Goal: Task Accomplishment & Management: Manage account settings

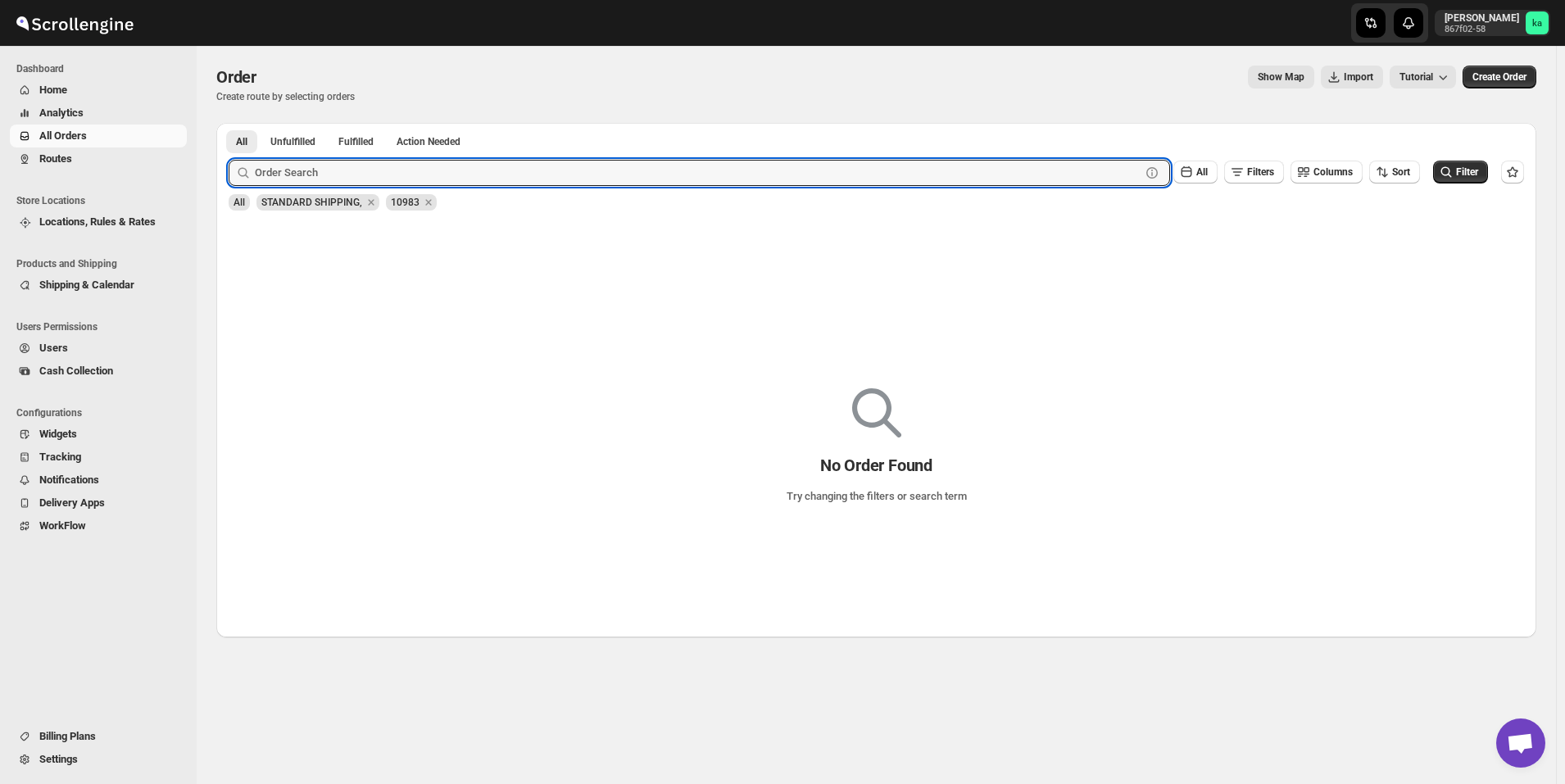
click at [76, 153] on span "Routes" at bounding box center [112, 159] width 145 height 16
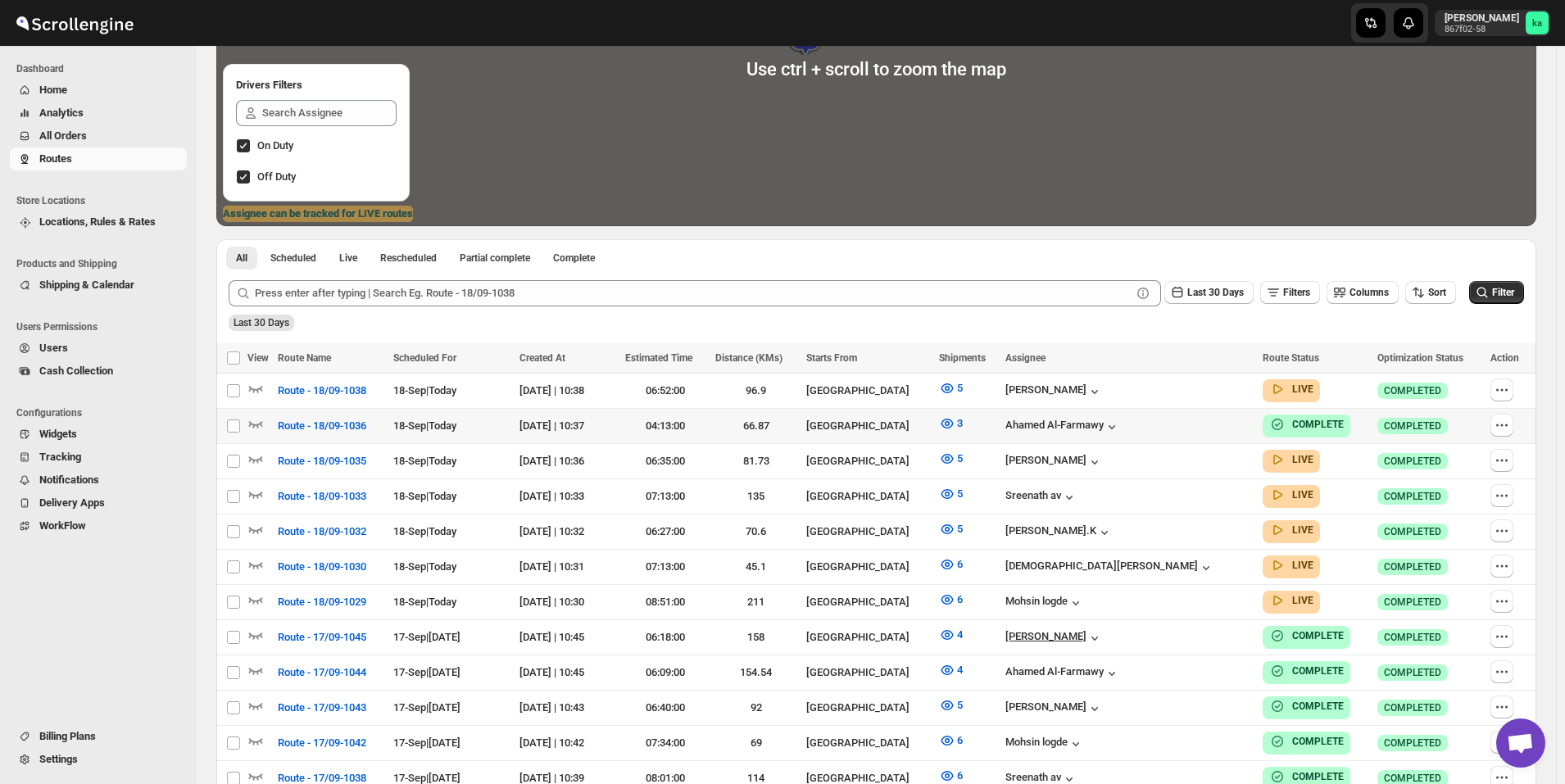
scroll to position [491, 0]
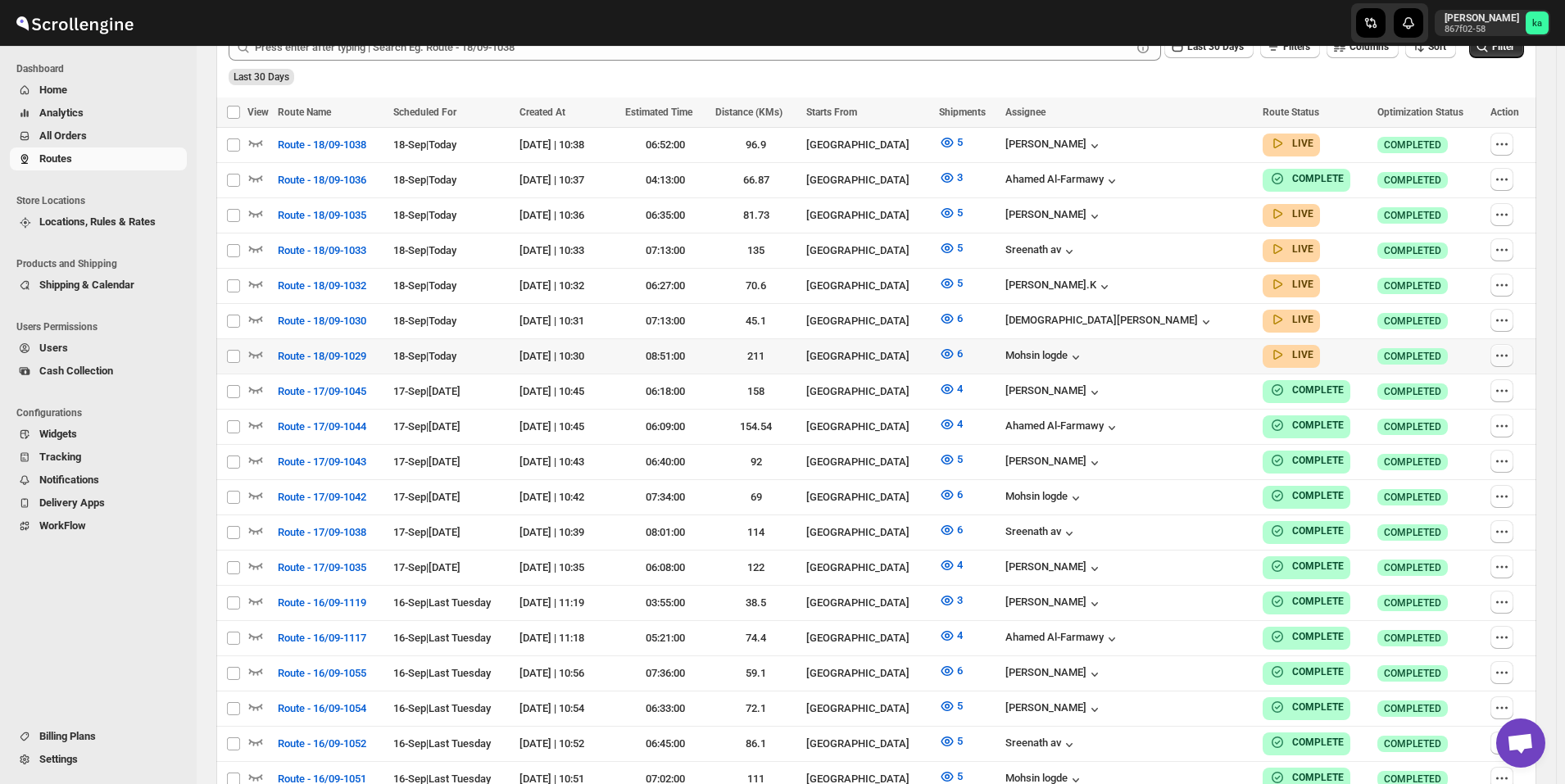
click at [1504, 347] on icon "button" at bounding box center [1502, 355] width 16 height 16
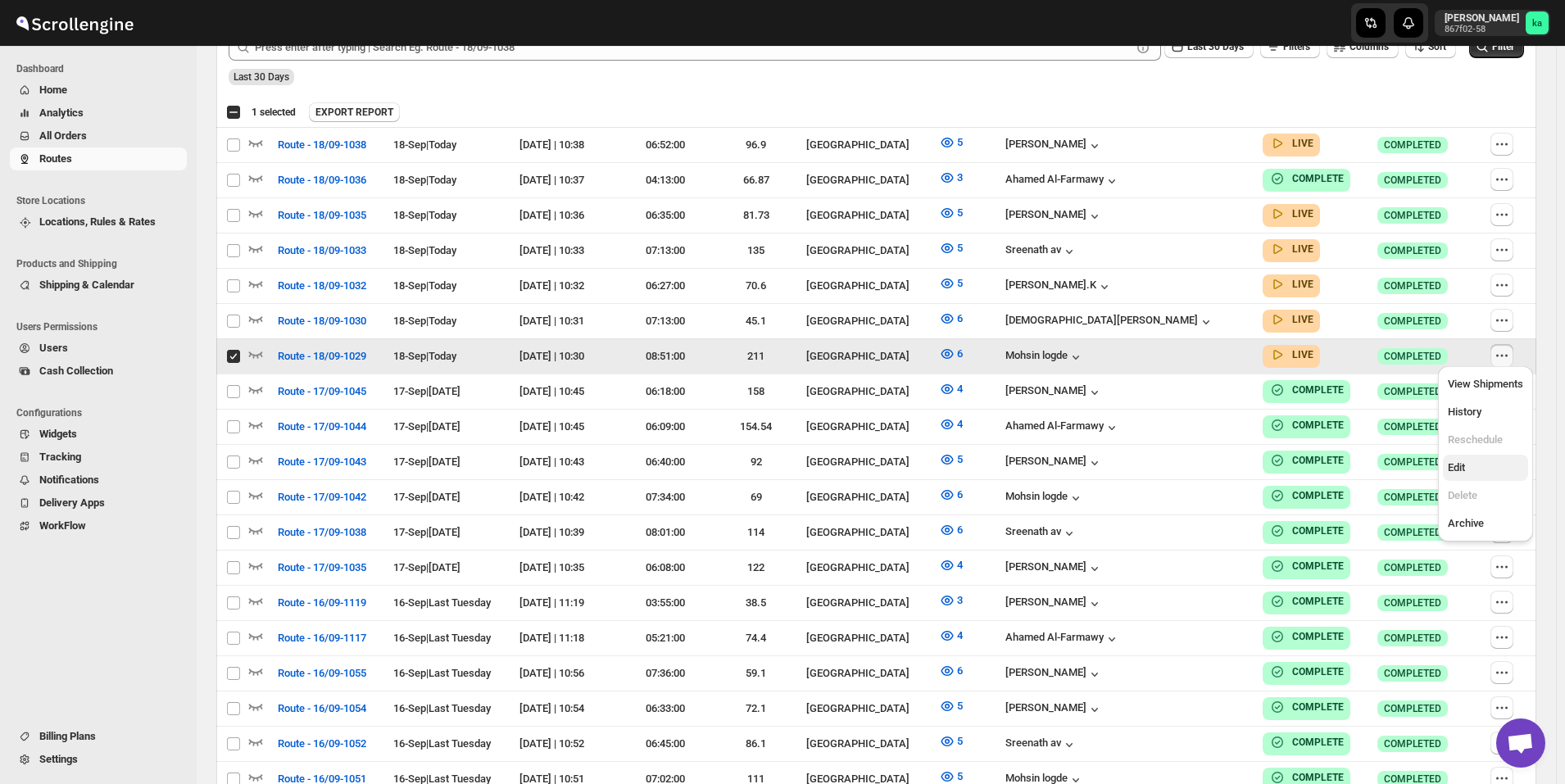
click at [1475, 465] on span "Edit" at bounding box center [1485, 467] width 75 height 16
checkbox input "false"
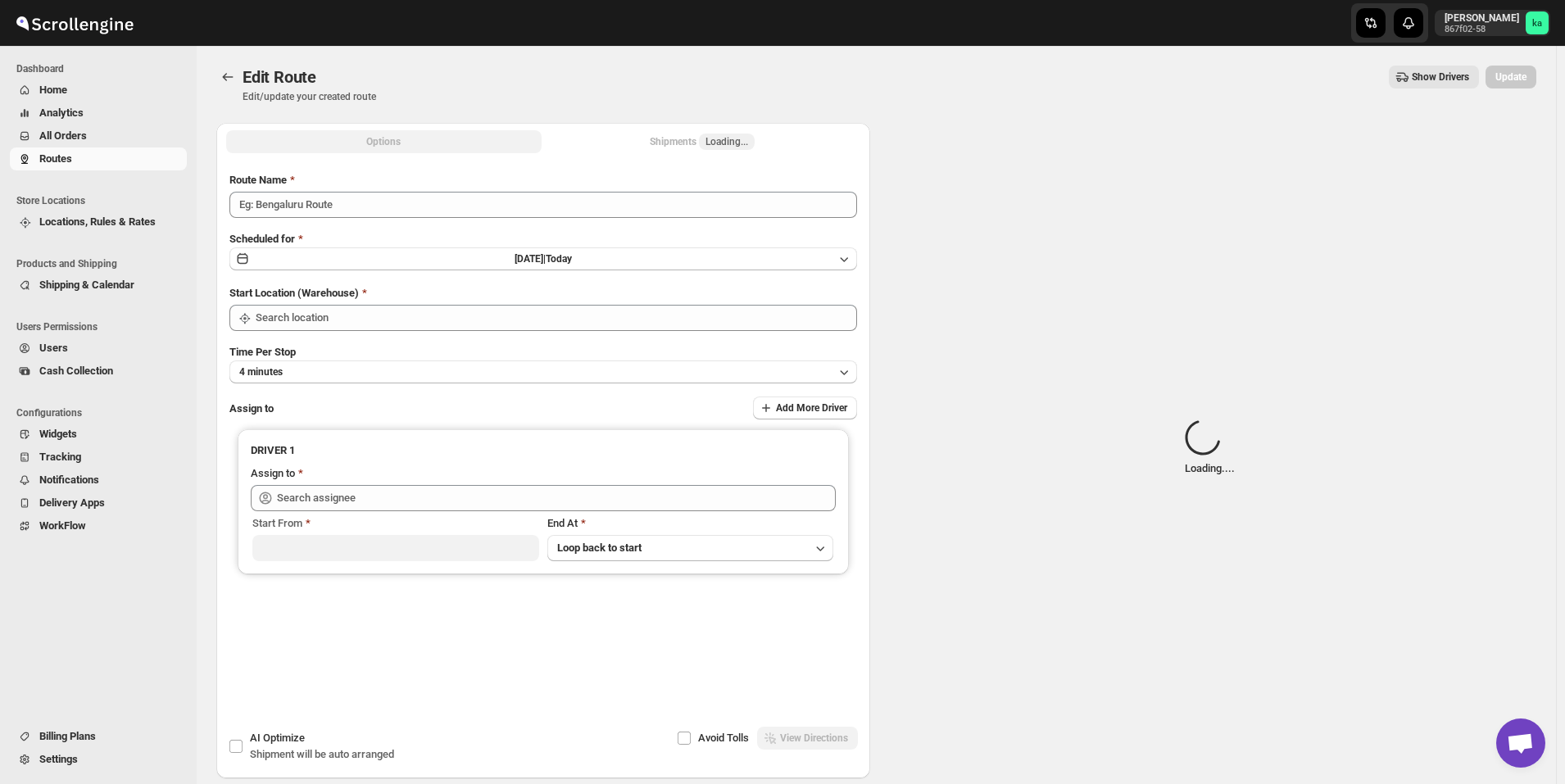
type input "Route - 18/09-1029"
click at [667, 144] on div "Shipments Loading..." at bounding box center [702, 142] width 105 height 16
type input "[GEOGRAPHIC_DATA]"
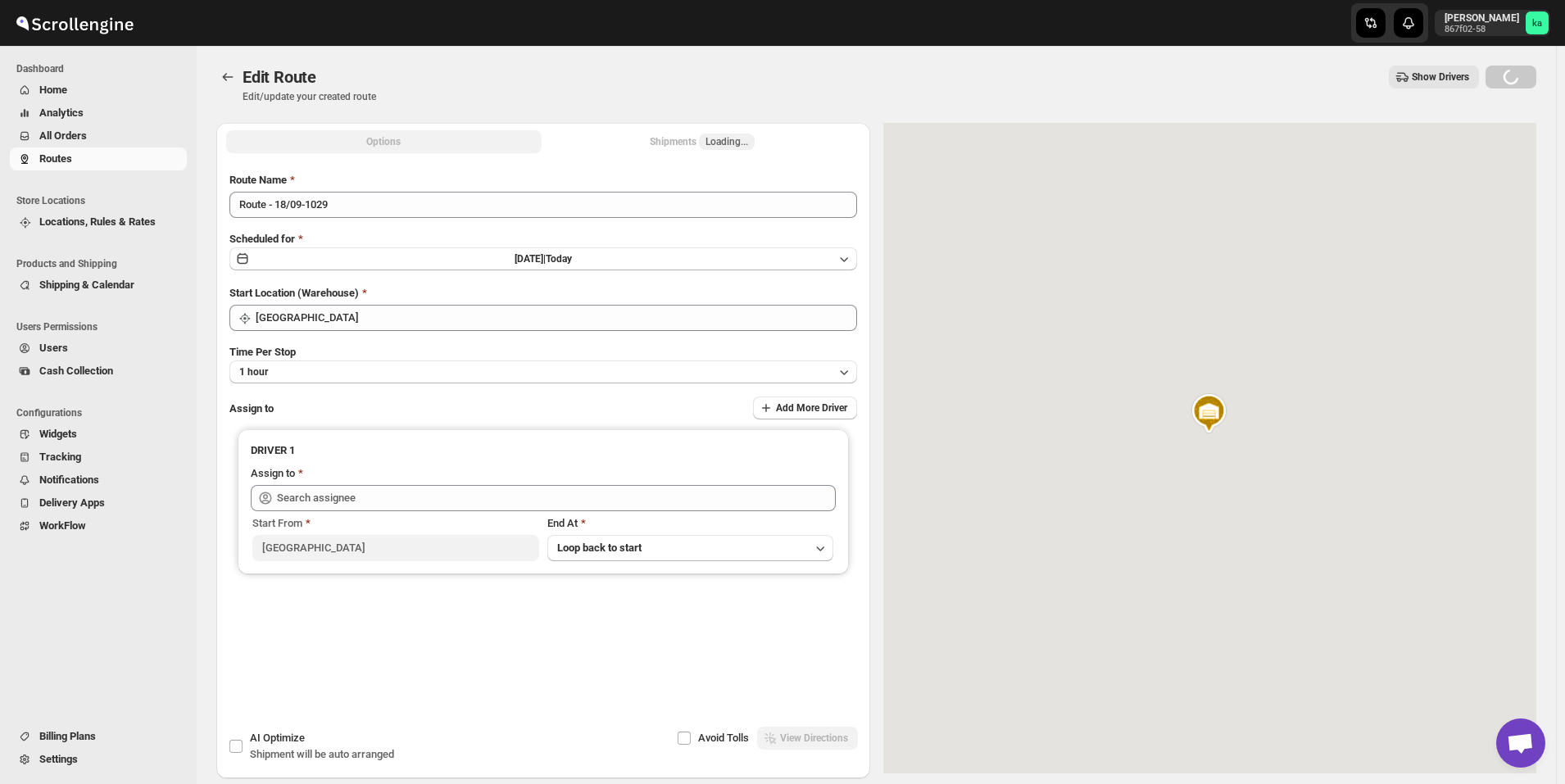
type input "[PERSON_NAME] ([EMAIL_ADDRESS][DOMAIN_NAME])"
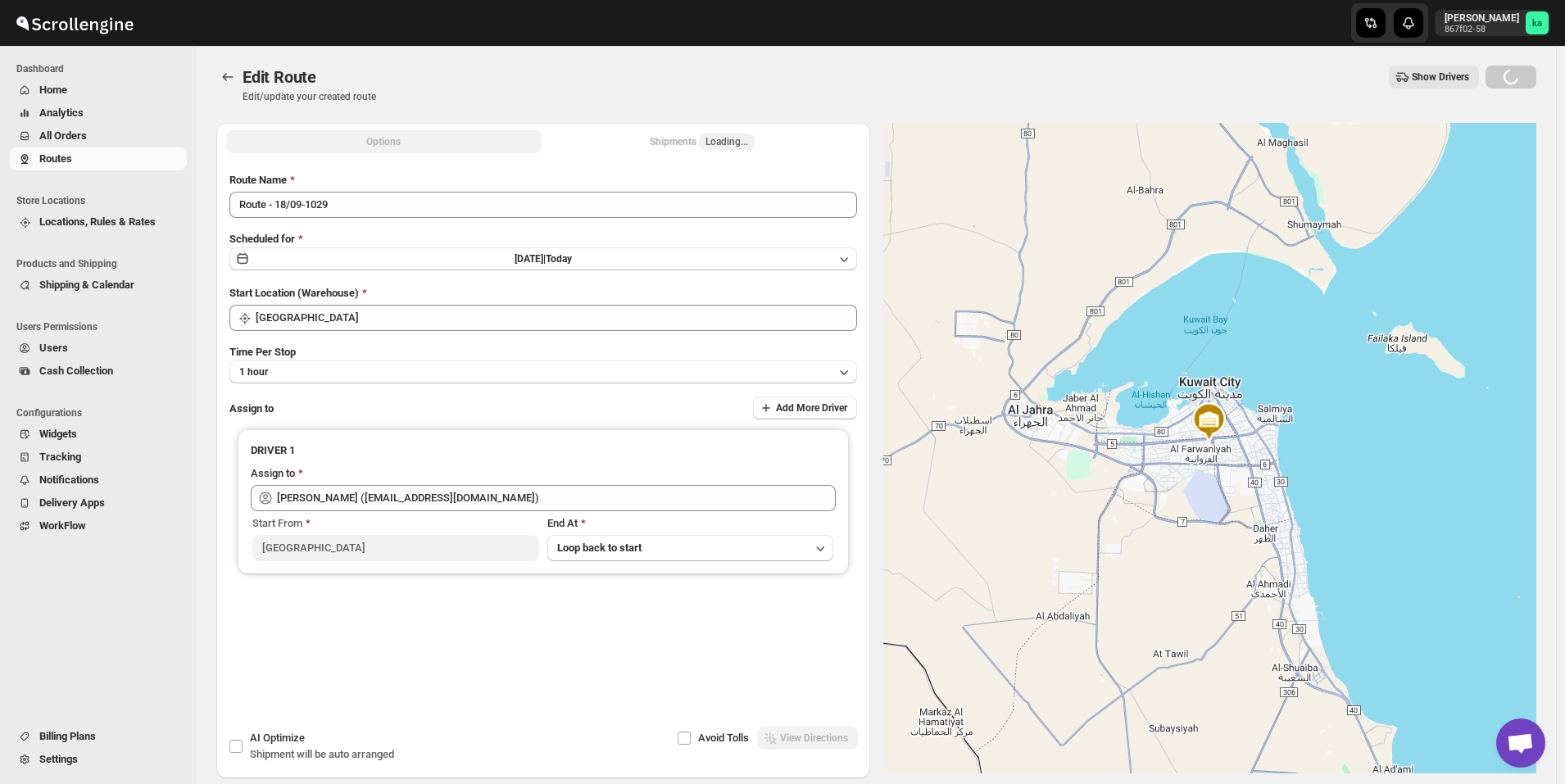
click at [685, 144] on div "Shipments Loading..." at bounding box center [702, 142] width 105 height 16
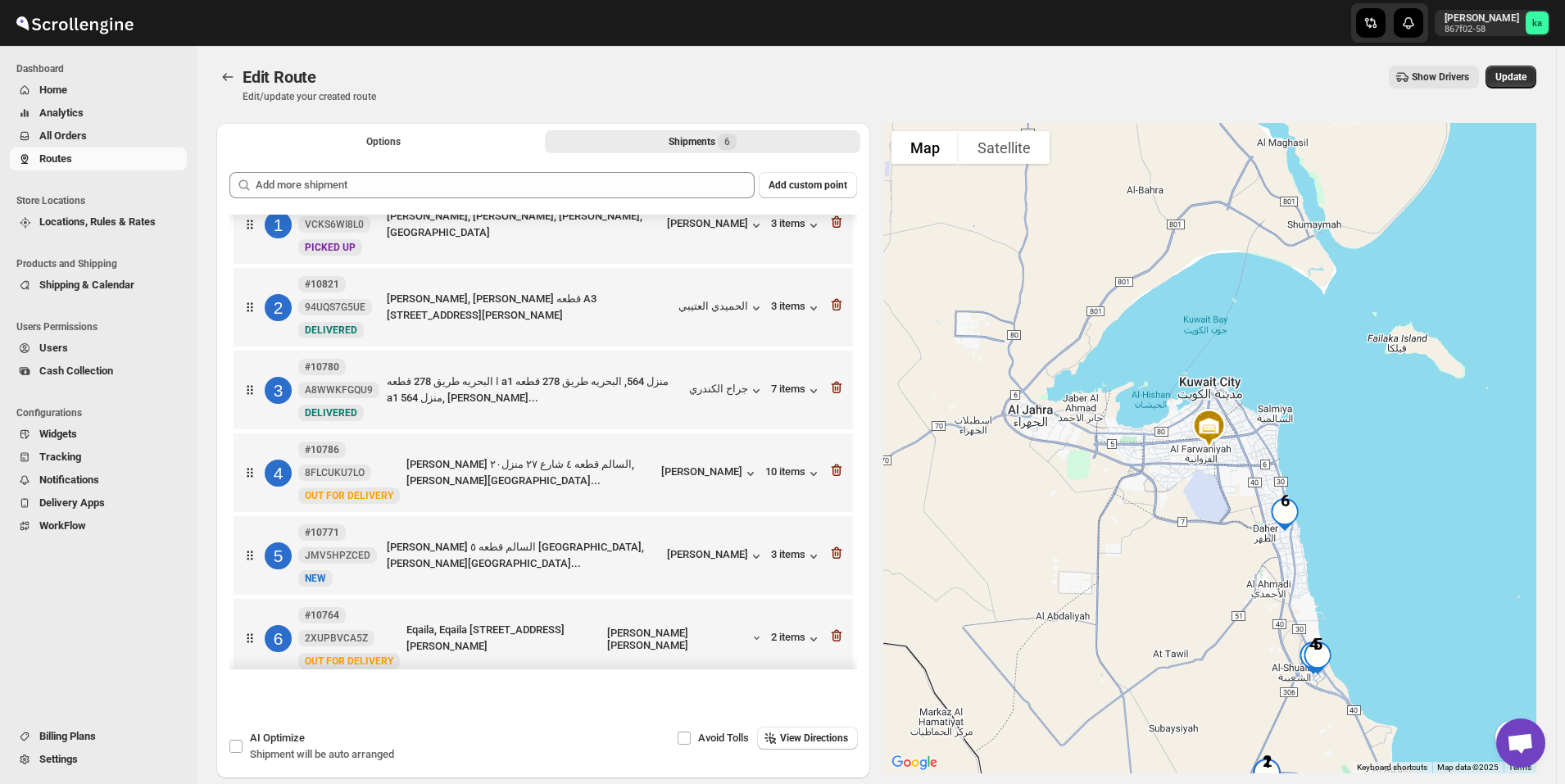
scroll to position [50, 0]
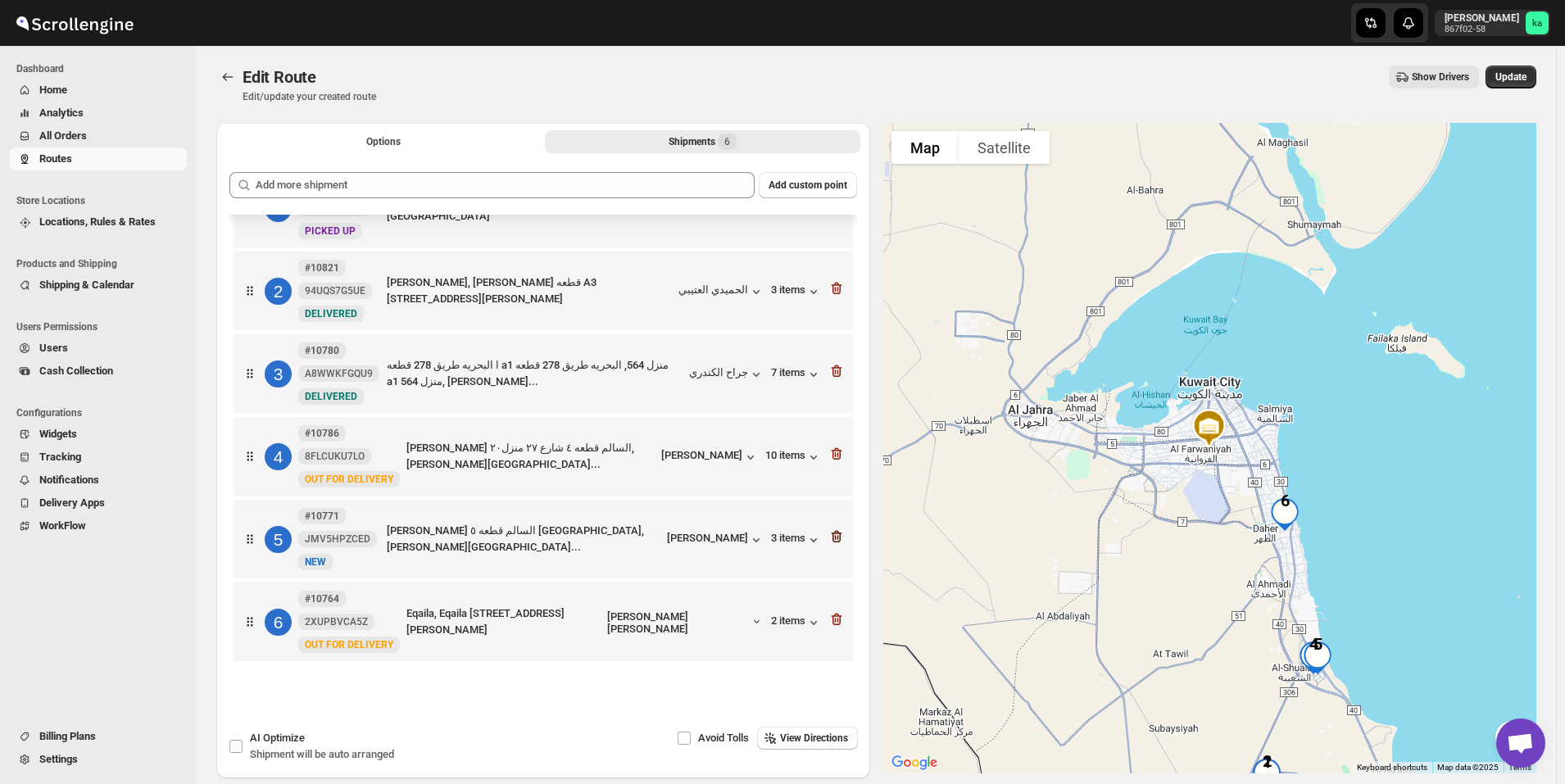
click at [832, 539] on icon "button" at bounding box center [836, 536] width 16 height 16
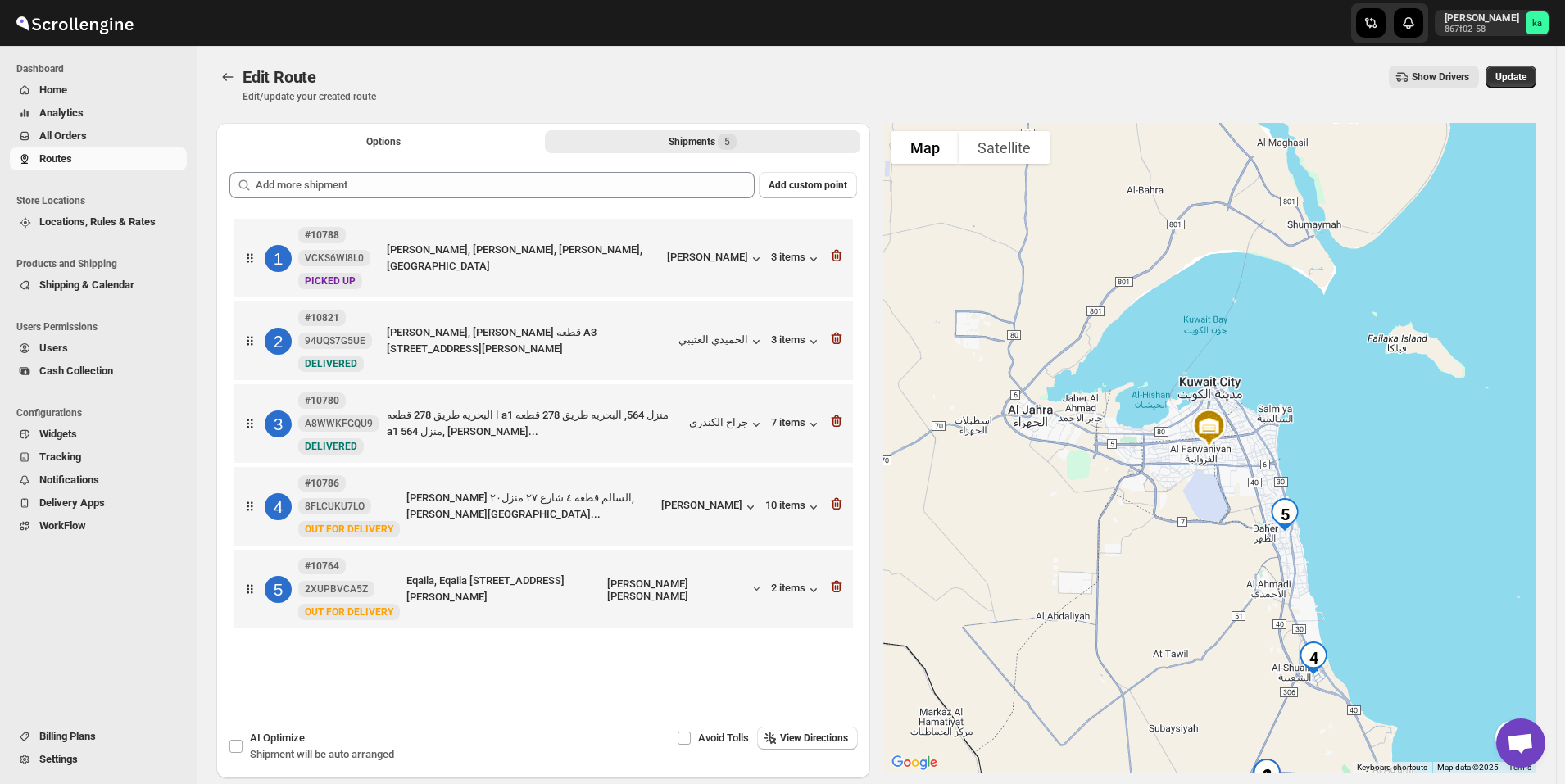
scroll to position [0, 0]
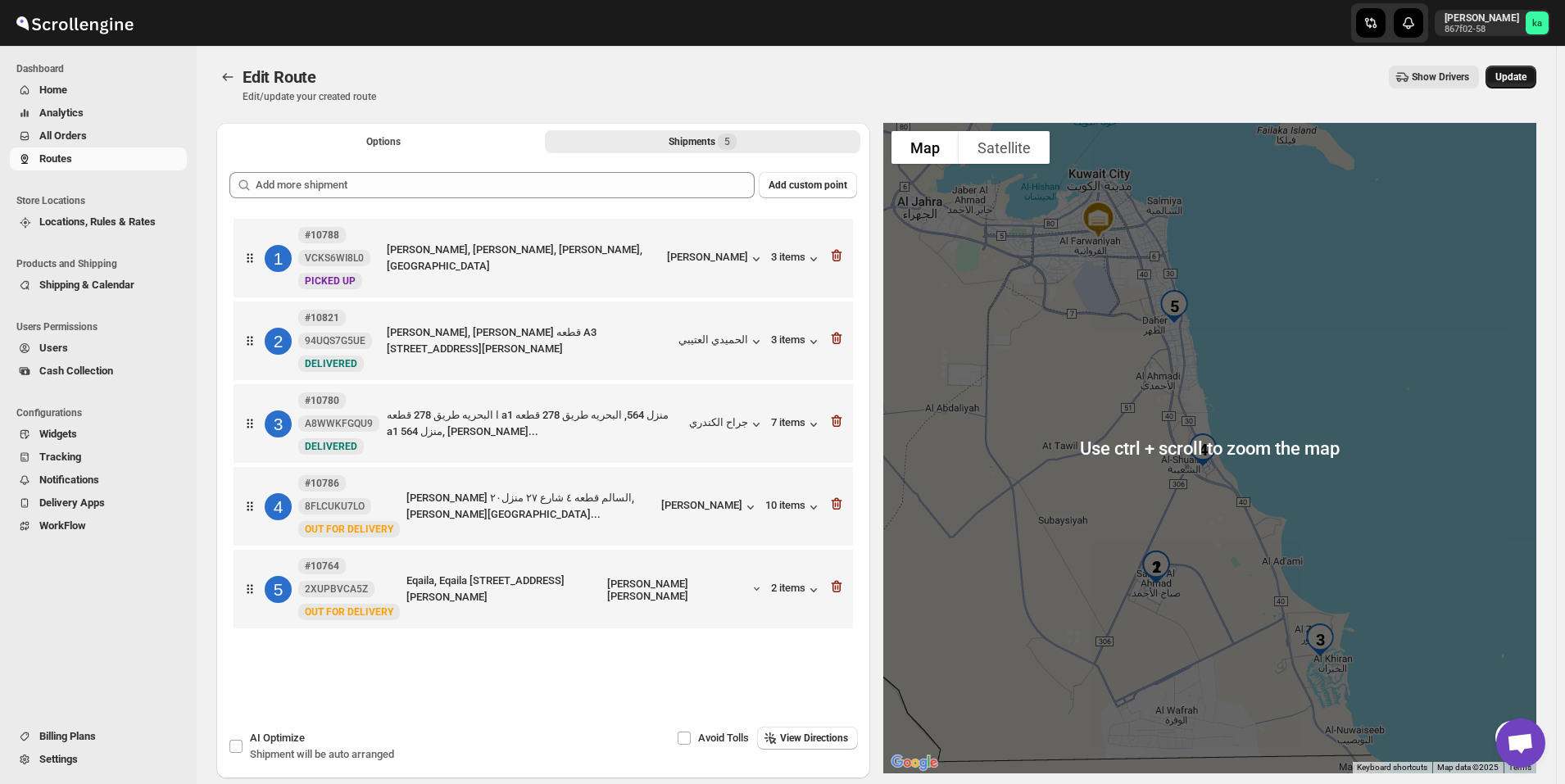
click at [1520, 76] on span "Update" at bounding box center [1511, 77] width 31 height 13
